Goal: Information Seeking & Learning: Learn about a topic

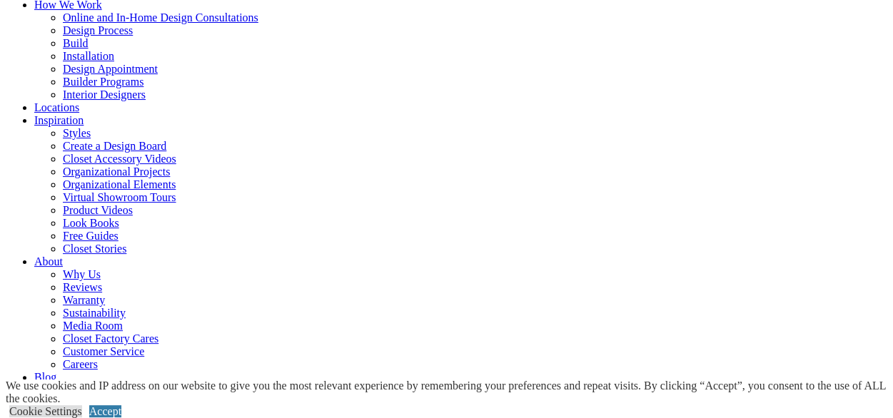
scroll to position [214, 0]
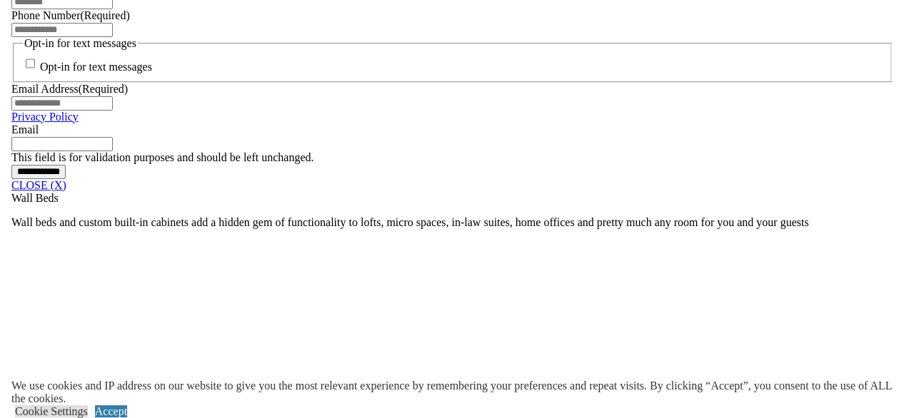
scroll to position [1066, 0]
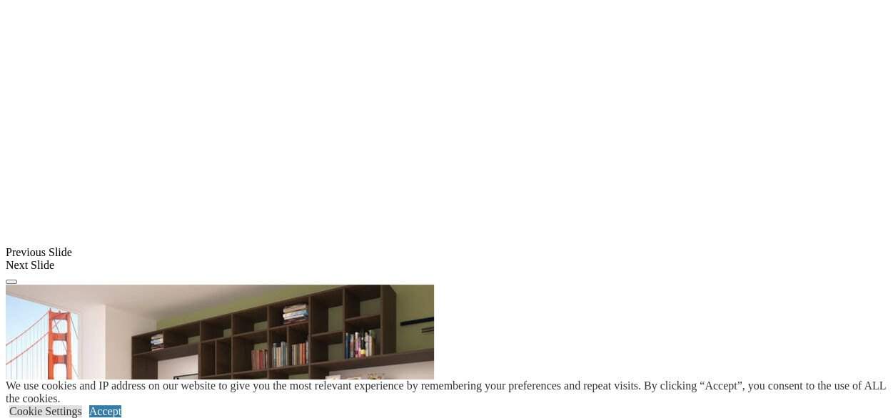
scroll to position [1523, 0]
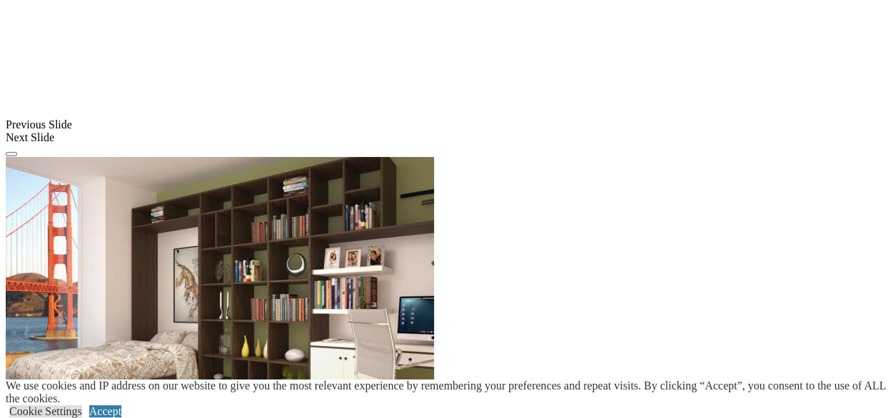
scroll to position [1666, 0]
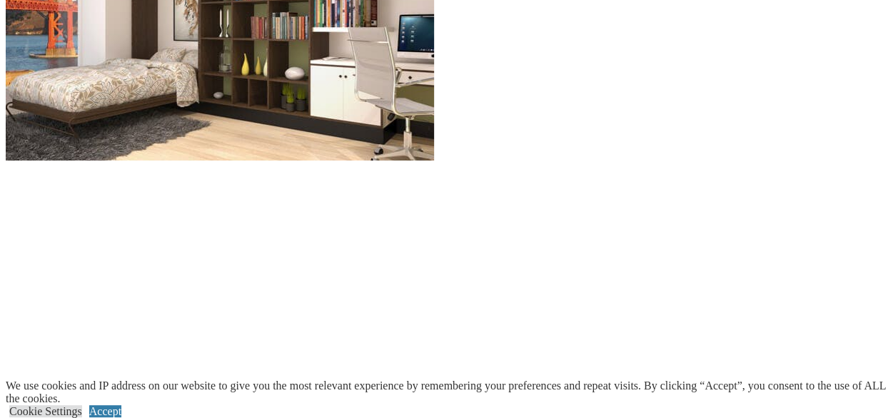
scroll to position [1952, 0]
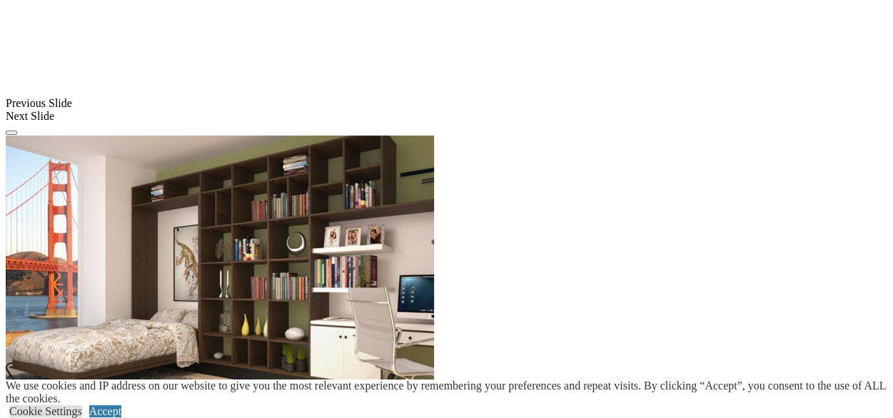
scroll to position [1666, 0]
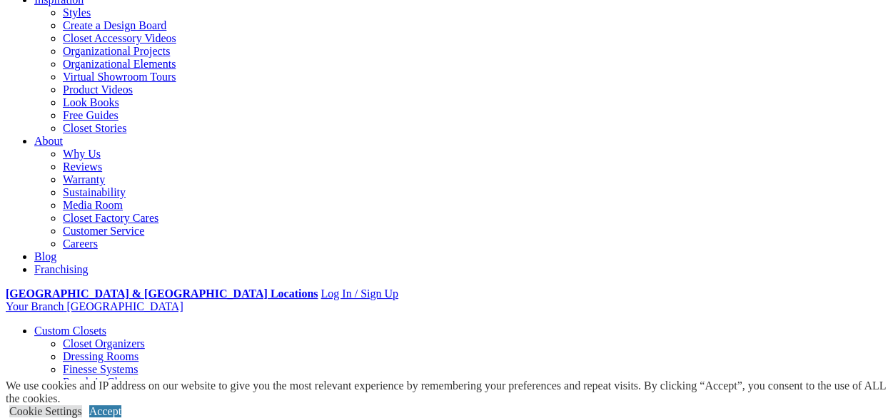
scroll to position [286, 0]
